Goal: Task Accomplishment & Management: Manage account settings

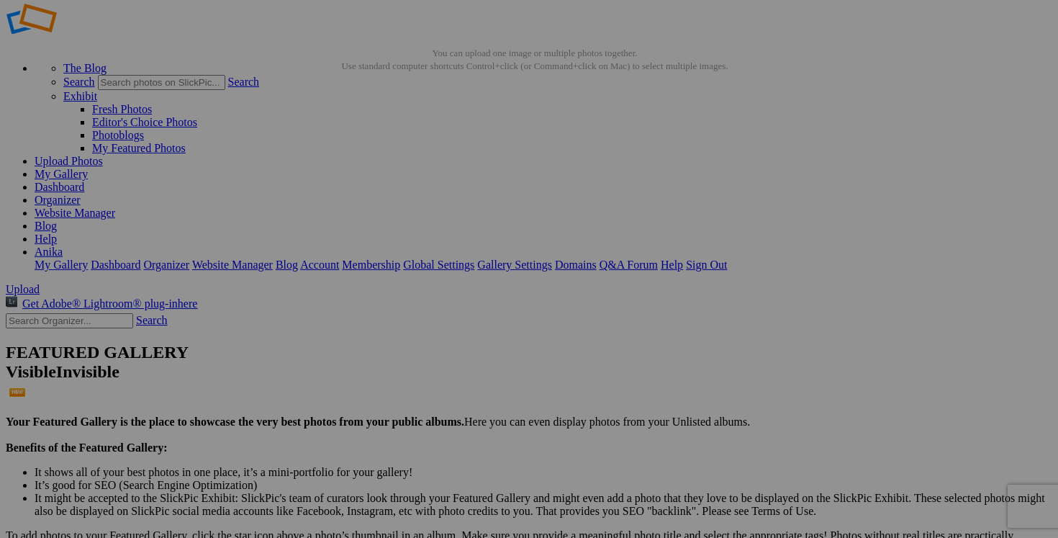
scroll to position [14, 0]
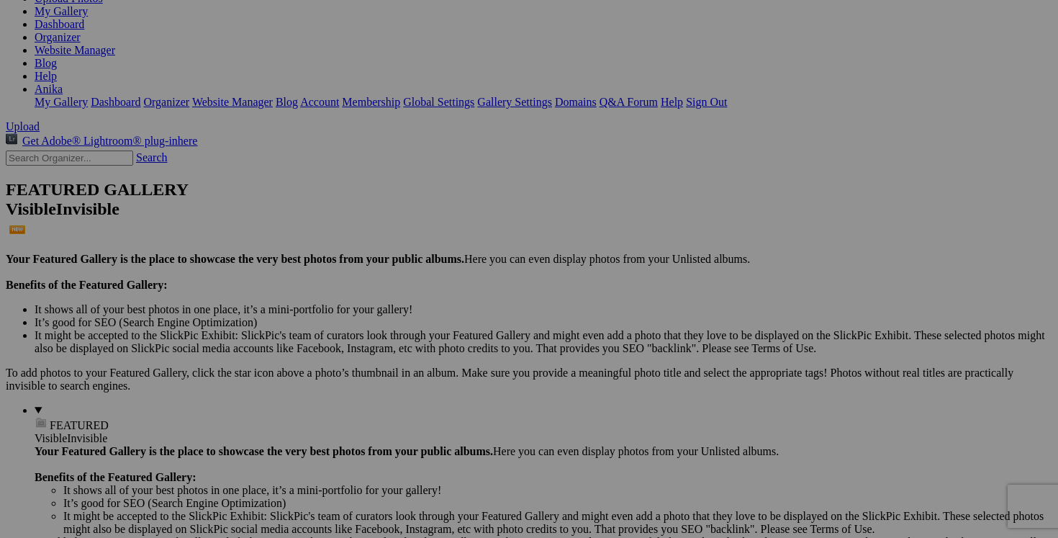
scroll to position [270, 0]
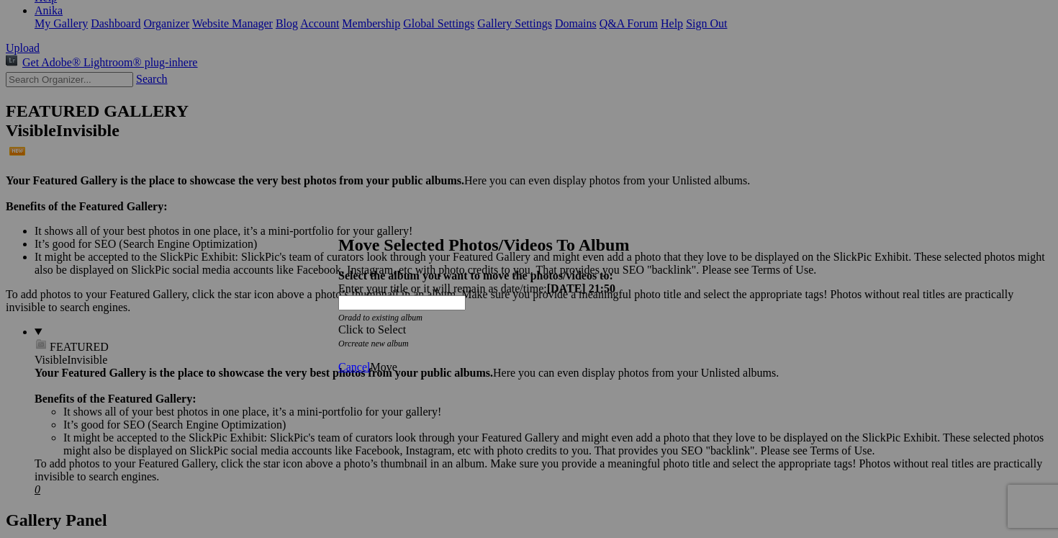
click at [612, 323] on div "Click to Select" at bounding box center [528, 329] width 381 height 13
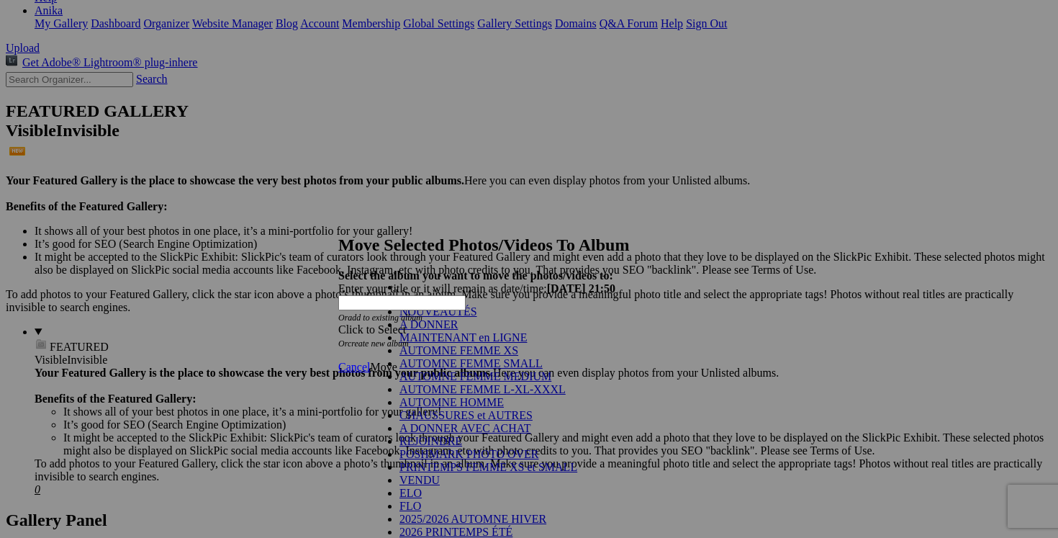
scroll to position [263, 0]
click at [469, 512] on link "2025/2026 AUTOMNE HIVER" at bounding box center [472, 518] width 147 height 12
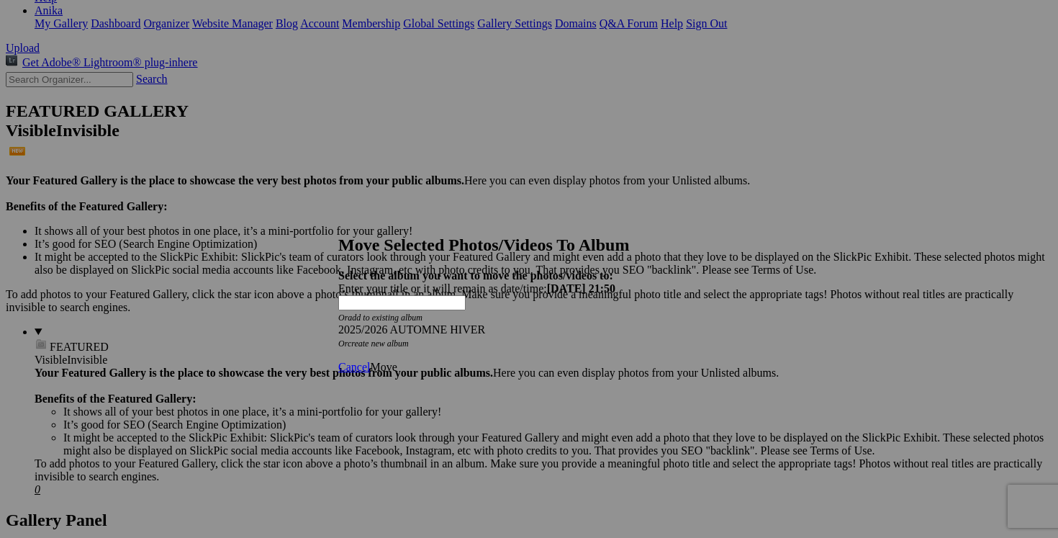
click at [397, 361] on span "Move" at bounding box center [383, 367] width 27 height 12
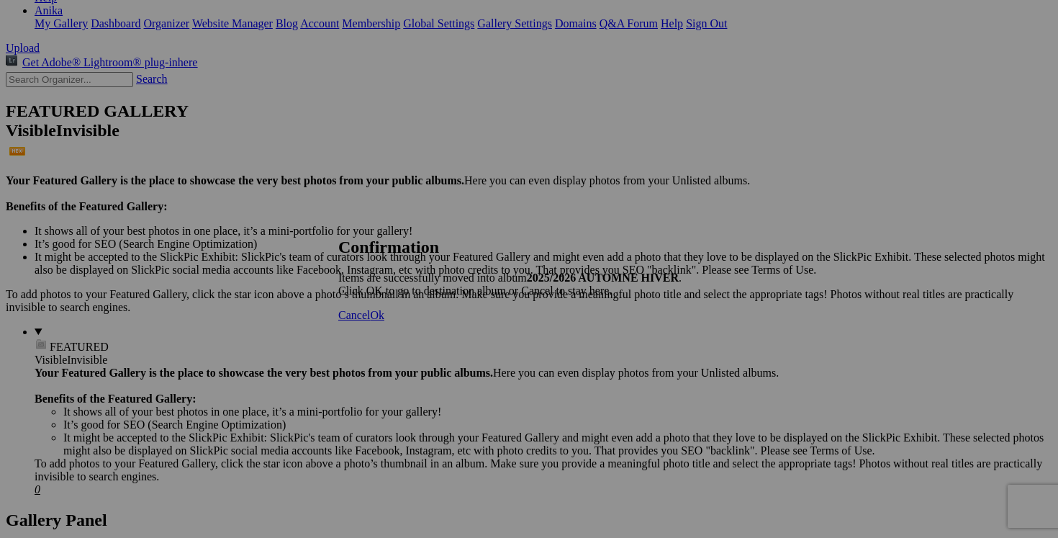
click at [384, 321] on span "Ok" at bounding box center [377, 315] width 14 height 12
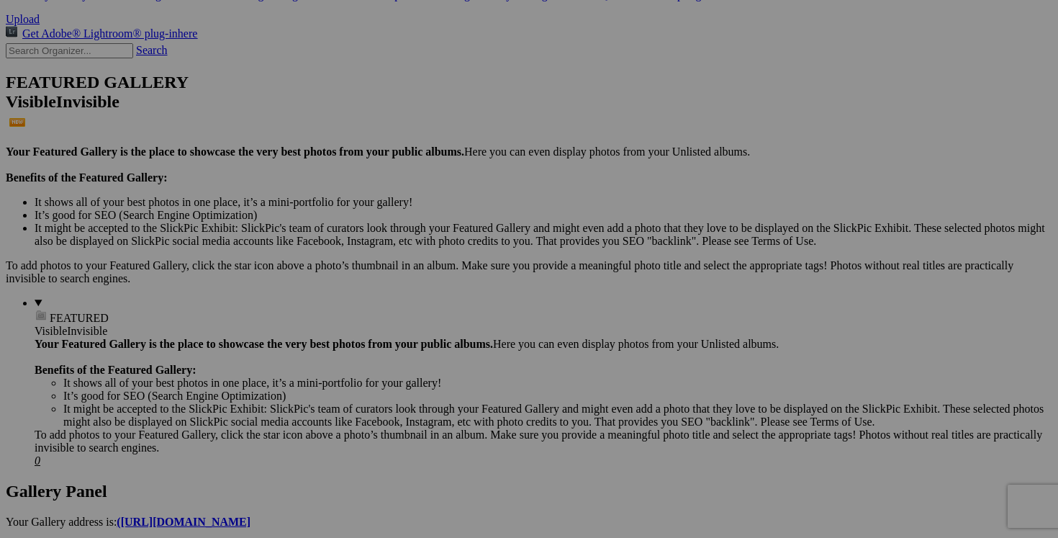
scroll to position [312, 0]
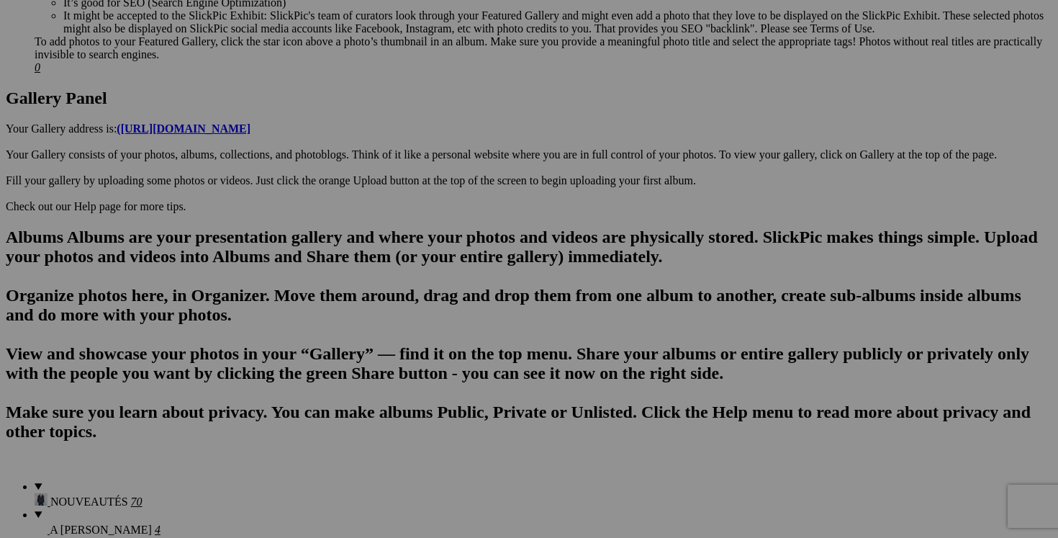
scroll to position [733, 0]
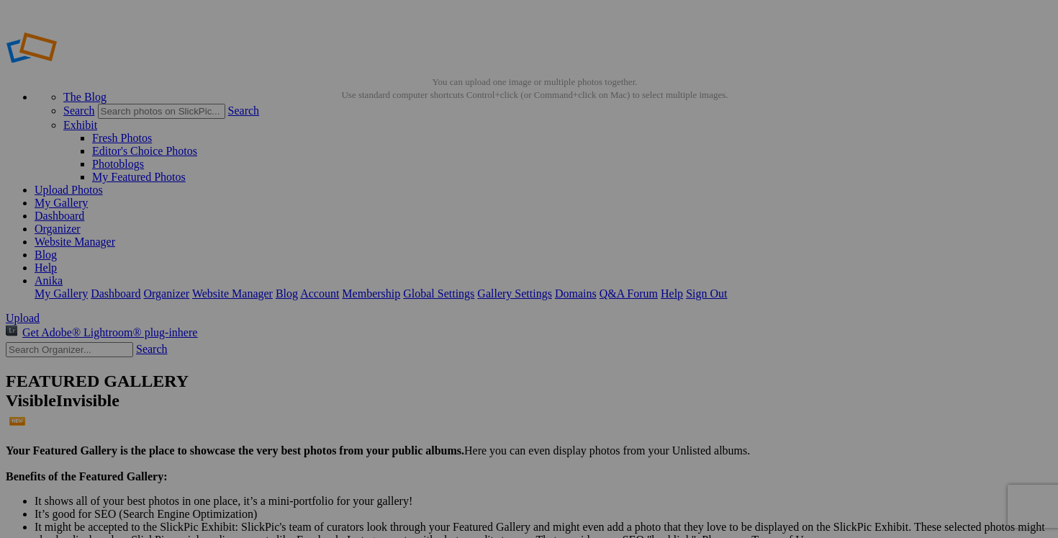
drag, startPoint x: 532, startPoint y: 245, endPoint x: 669, endPoint y: 225, distance: 138.8
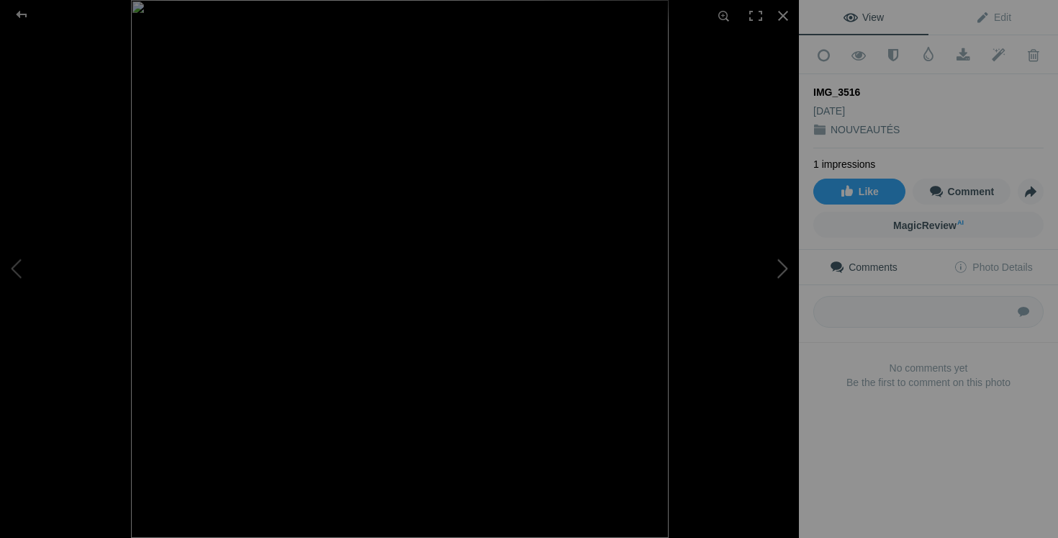
click at [770, 265] on button at bounding box center [745, 269] width 108 height 194
click at [789, 18] on div at bounding box center [783, 16] width 32 height 32
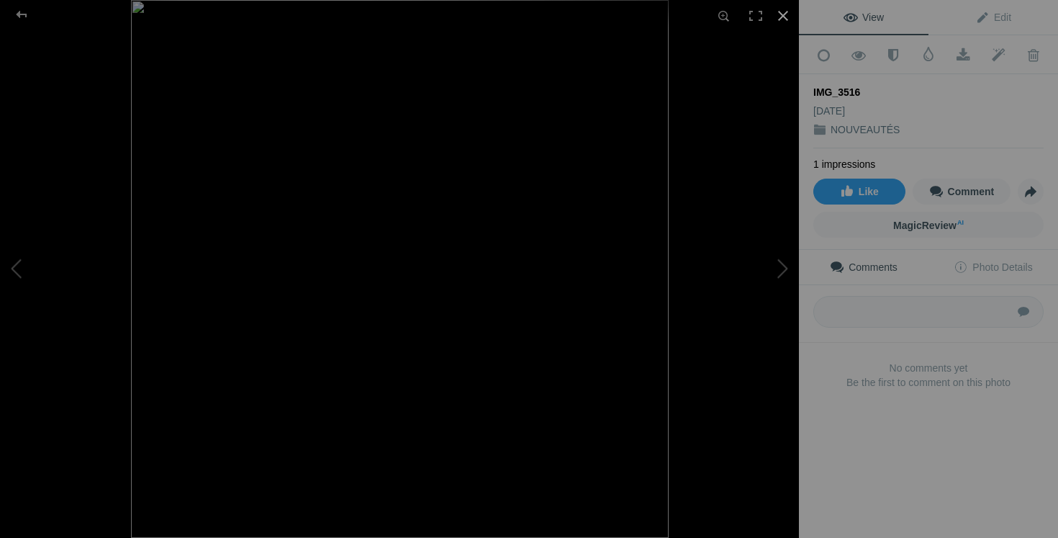
click at [781, 22] on div at bounding box center [783, 16] width 32 height 32
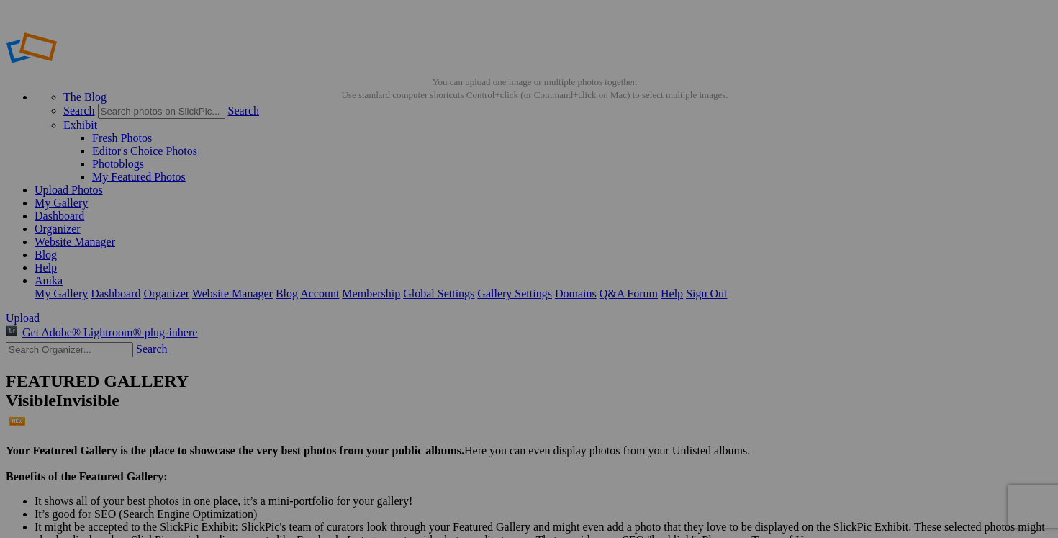
click at [433, 364] on span "Yes" at bounding box center [425, 363] width 17 height 12
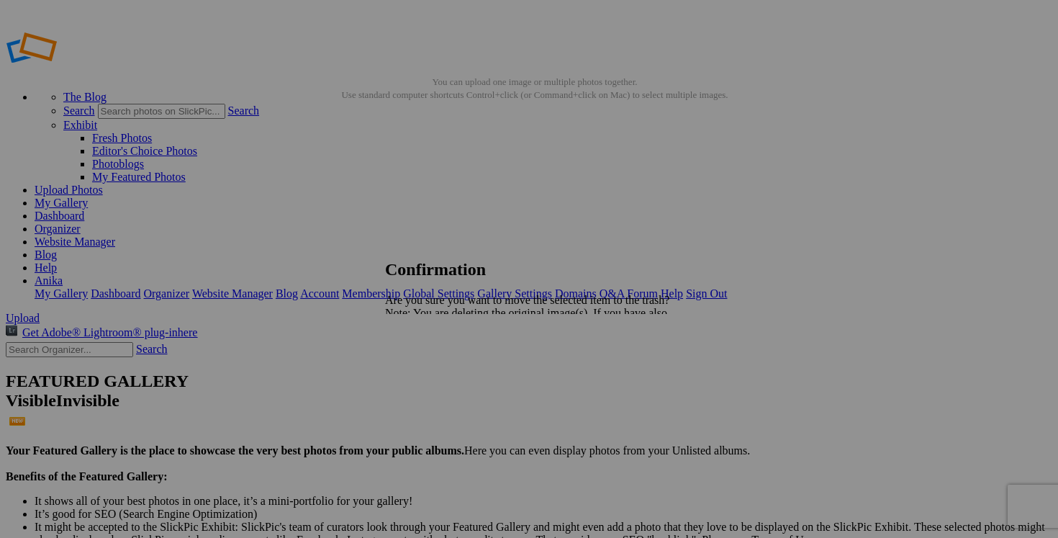
click at [433, 361] on span "Yes" at bounding box center [425, 363] width 17 height 12
drag, startPoint x: 564, startPoint y: 273, endPoint x: 485, endPoint y: 264, distance: 79.0
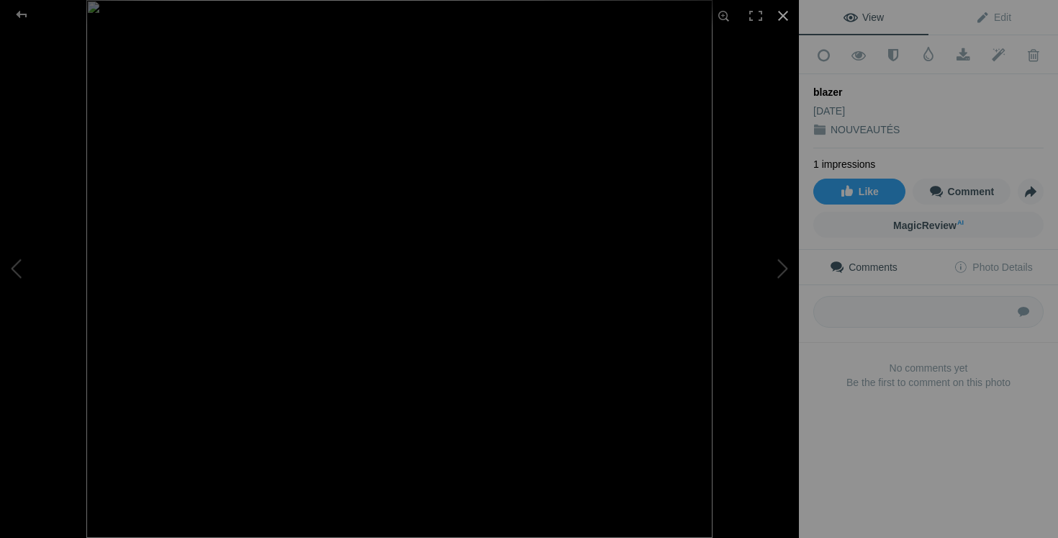
click at [787, 17] on div at bounding box center [783, 16] width 32 height 32
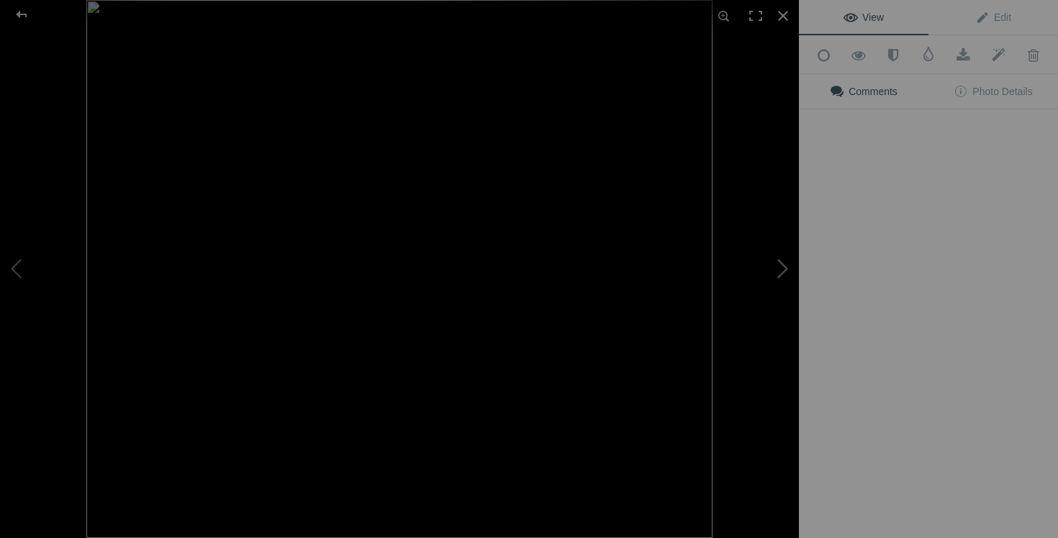
type input "blazer COSTA BLANCA small 30$(comme neuf, laine et polyester)"
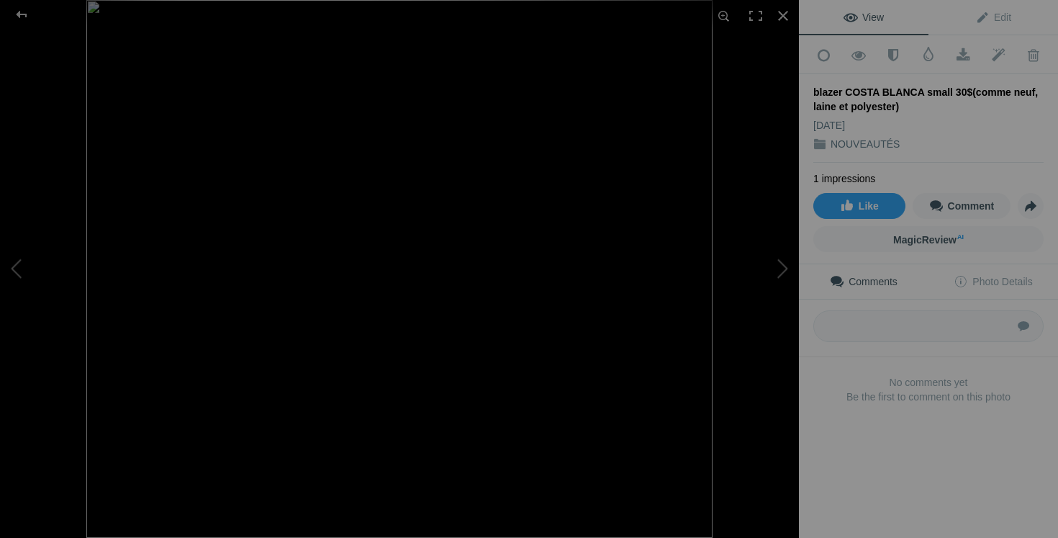
scroll to position [0, 0]
click at [782, 17] on div at bounding box center [783, 16] width 32 height 32
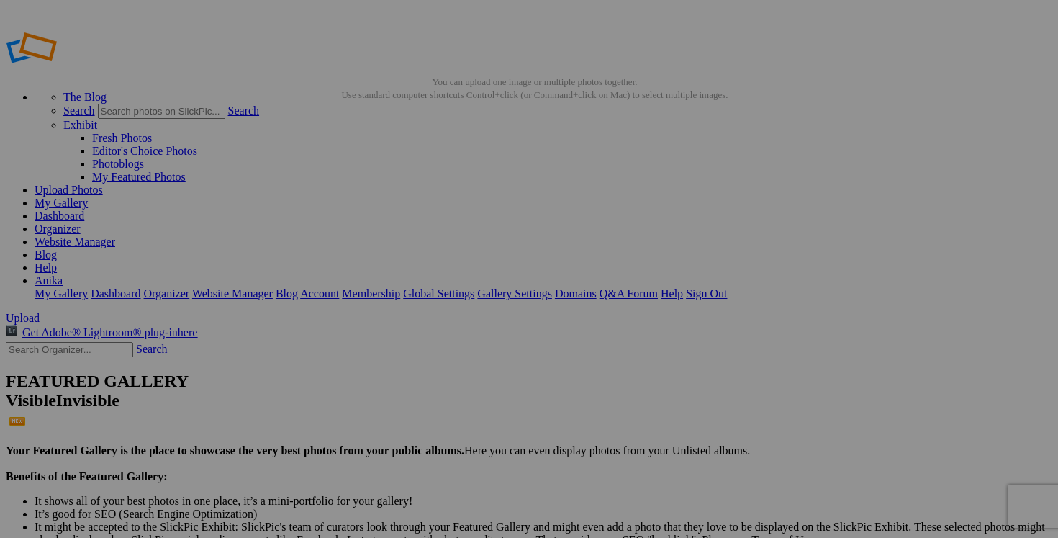
drag, startPoint x: 579, startPoint y: 271, endPoint x: 471, endPoint y: 264, distance: 108.2
drag, startPoint x: 430, startPoint y: 280, endPoint x: 274, endPoint y: 279, distance: 156.2
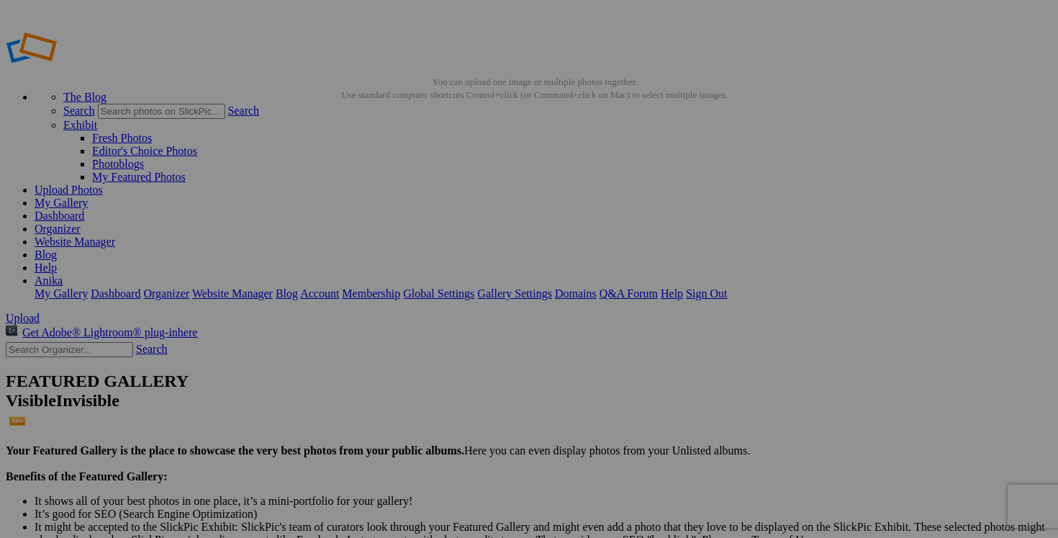
paste input "blazer COSTA BLANCA small"
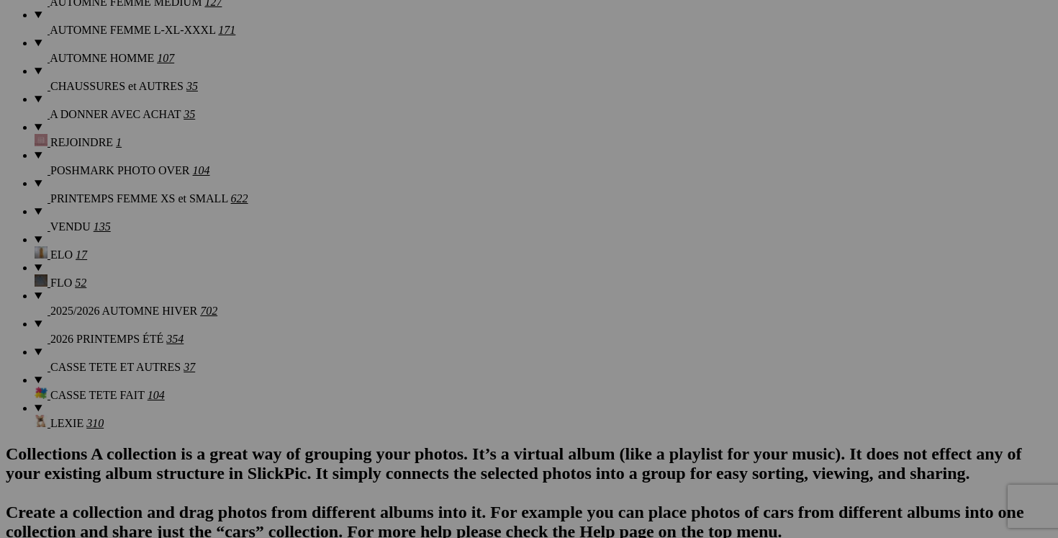
scroll to position [1337, 0]
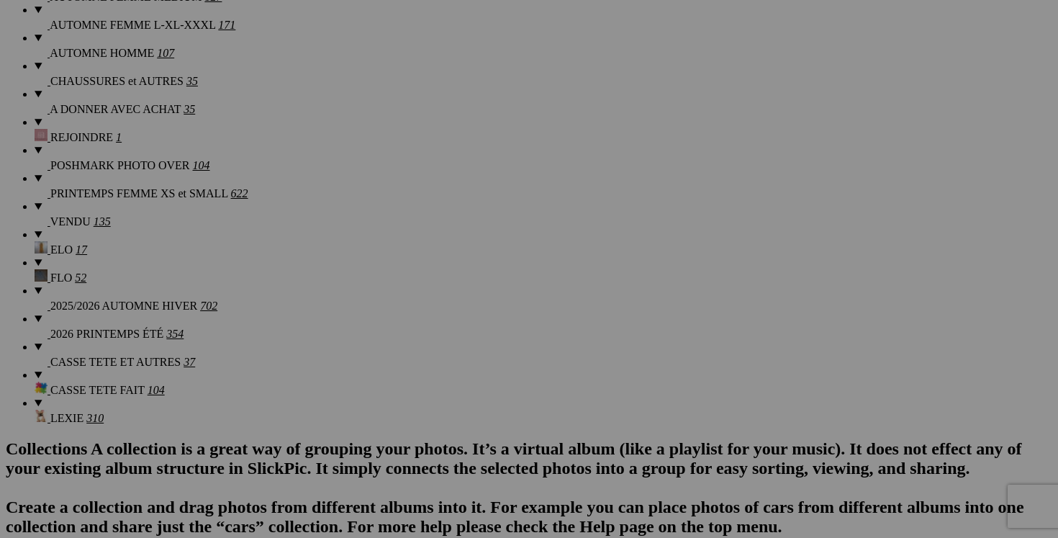
type input "blazer COSTA BLANCA small"
